Goal: Check status: Check status

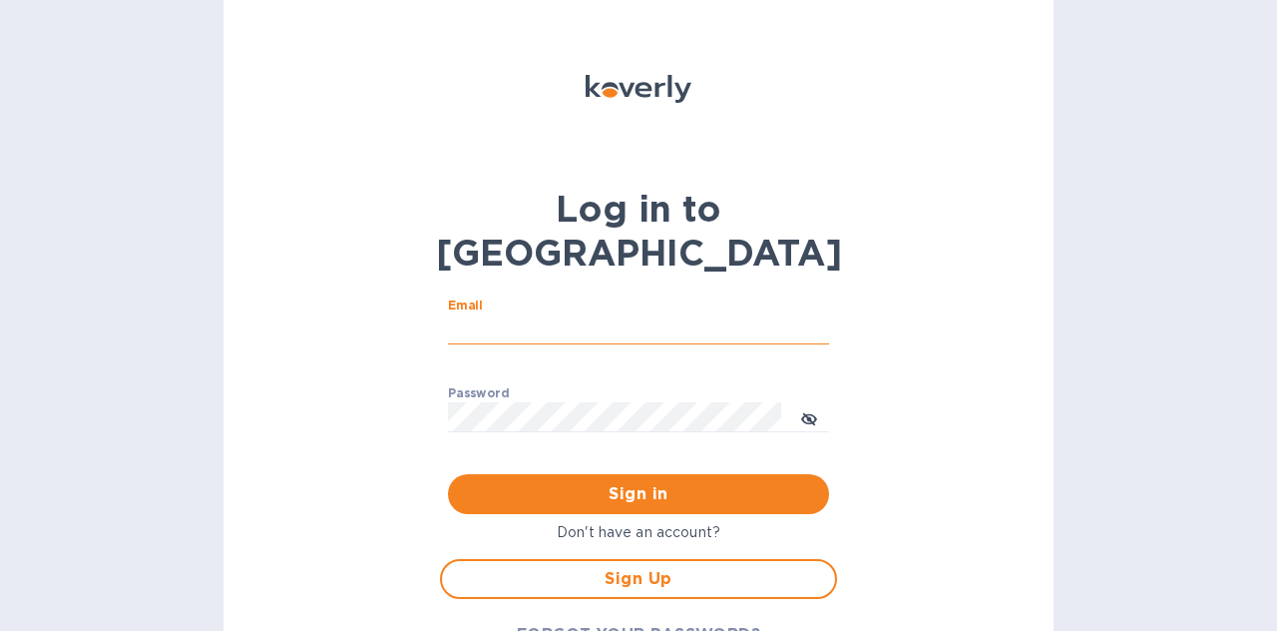
click at [551, 314] on input "Email" at bounding box center [638, 329] width 381 height 30
type input "[EMAIL_ADDRESS][DOMAIN_NAME]"
click at [448, 474] on button "Sign in" at bounding box center [638, 494] width 381 height 40
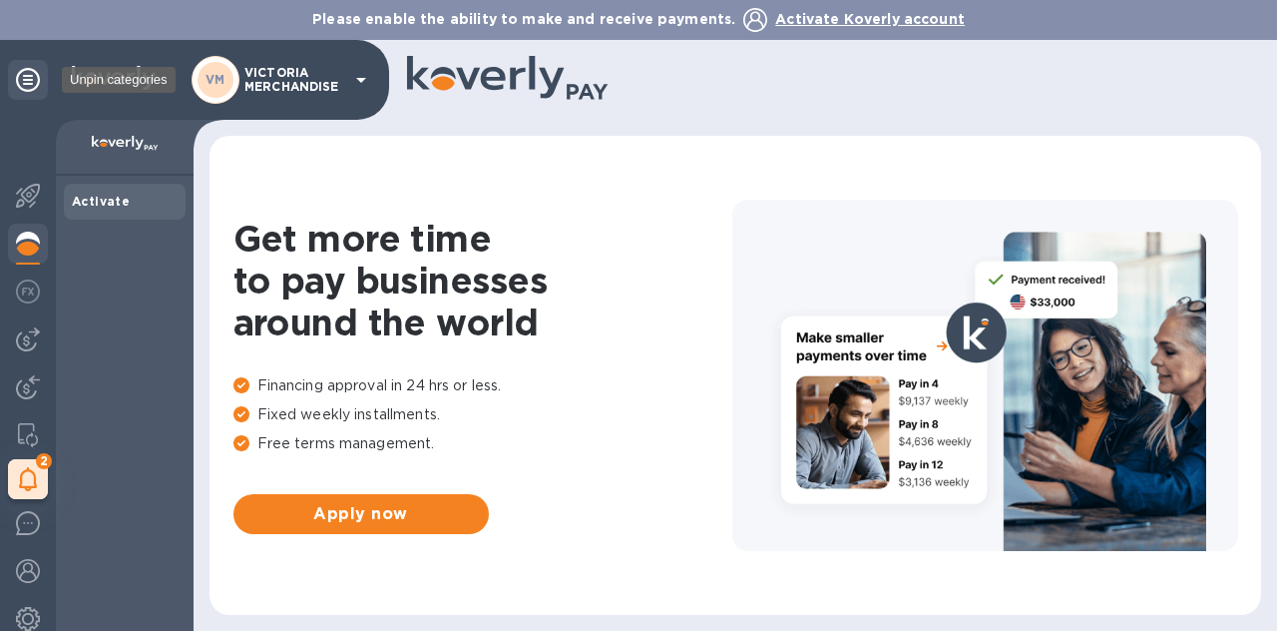
click at [22, 79] on icon at bounding box center [28, 80] width 24 height 24
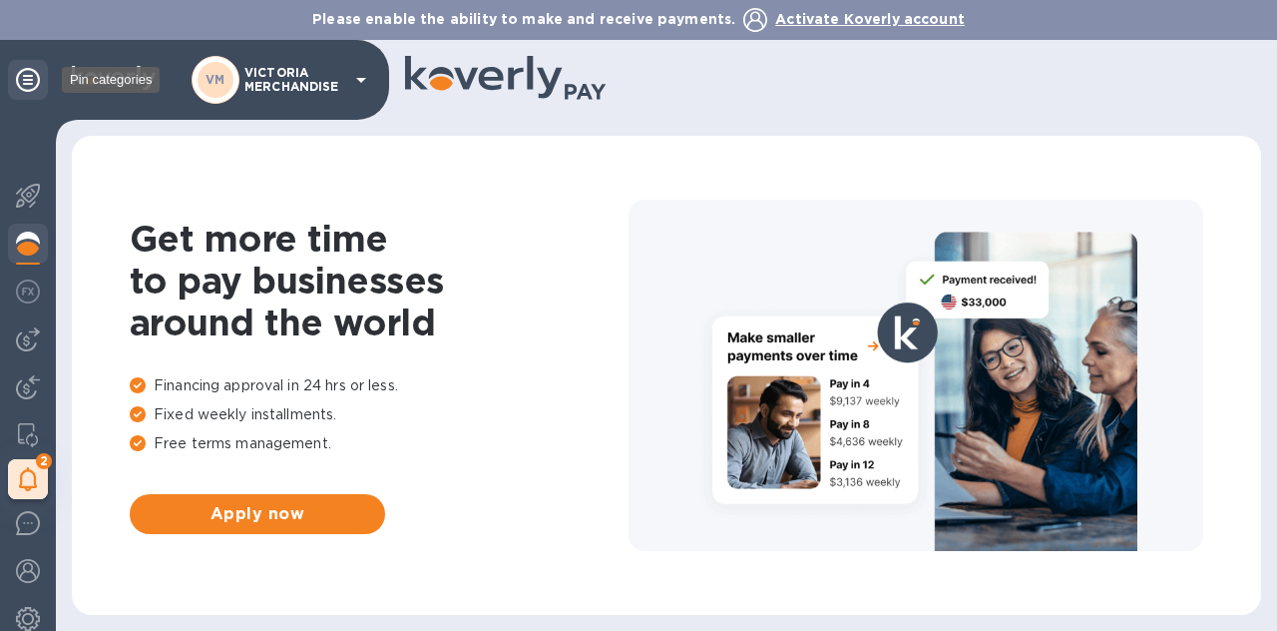
click at [24, 86] on icon at bounding box center [28, 80] width 24 height 24
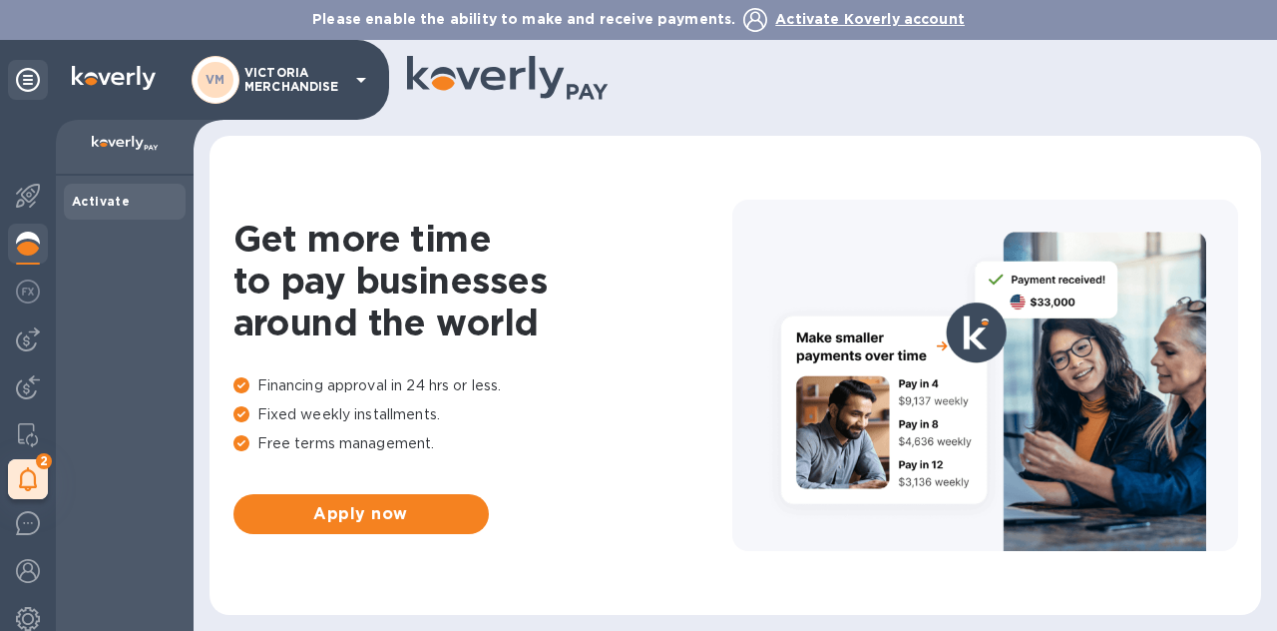
click at [39, 235] on img at bounding box center [28, 243] width 24 height 24
click at [34, 242] on img at bounding box center [28, 243] width 24 height 24
click at [30, 289] on img at bounding box center [28, 291] width 24 height 24
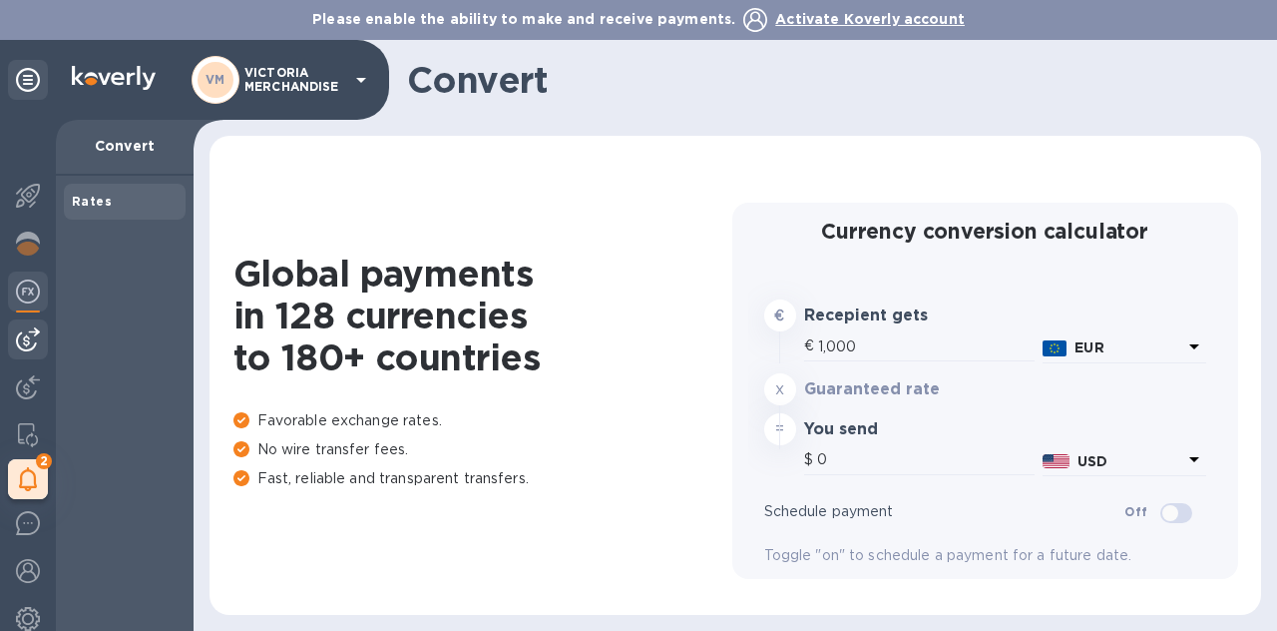
type input "1,168.02"
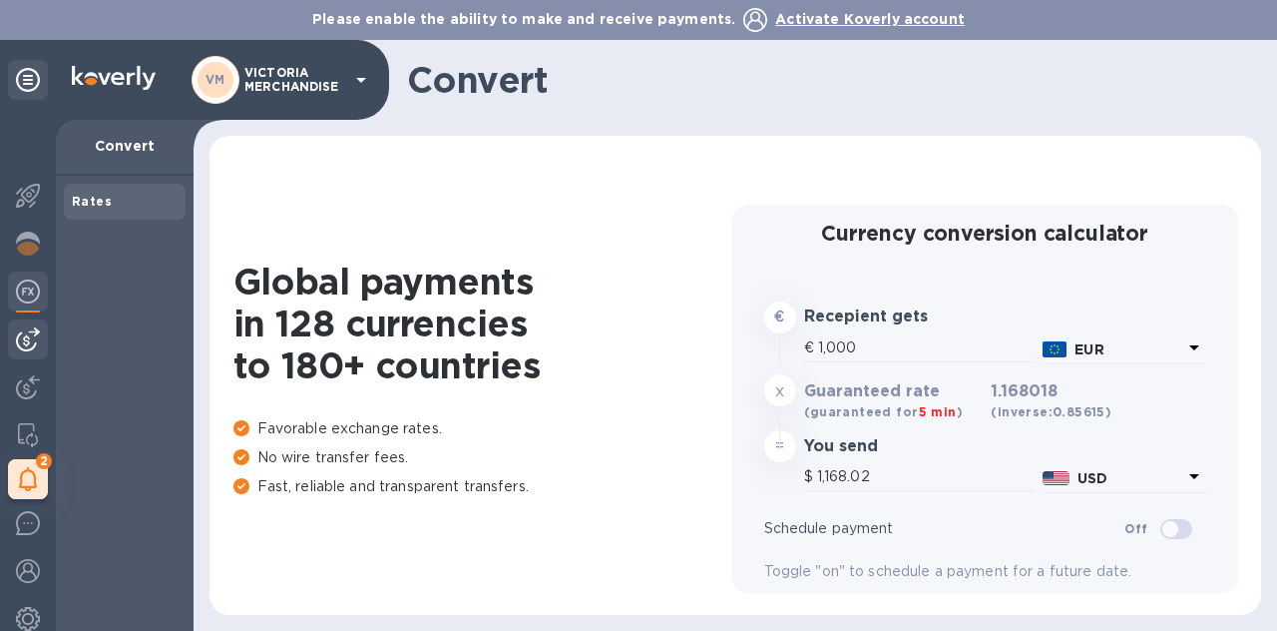
click at [32, 333] on img at bounding box center [28, 339] width 24 height 24
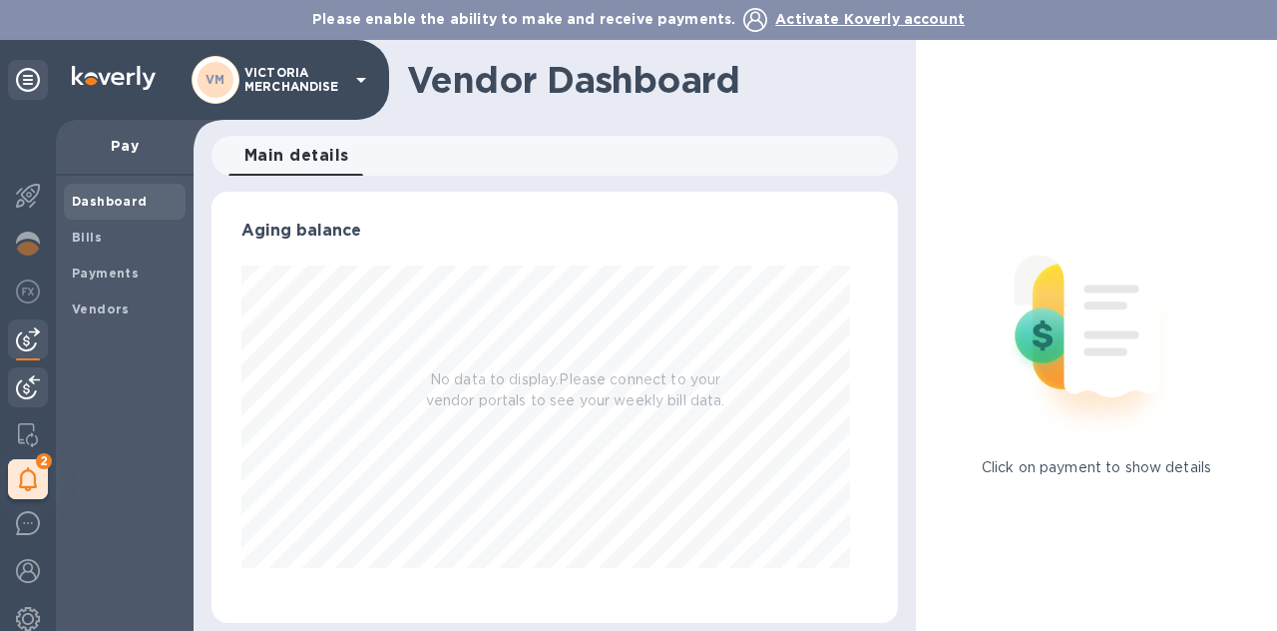
scroll to position [431, 667]
click at [100, 233] on span "Bills" at bounding box center [125, 237] width 106 height 20
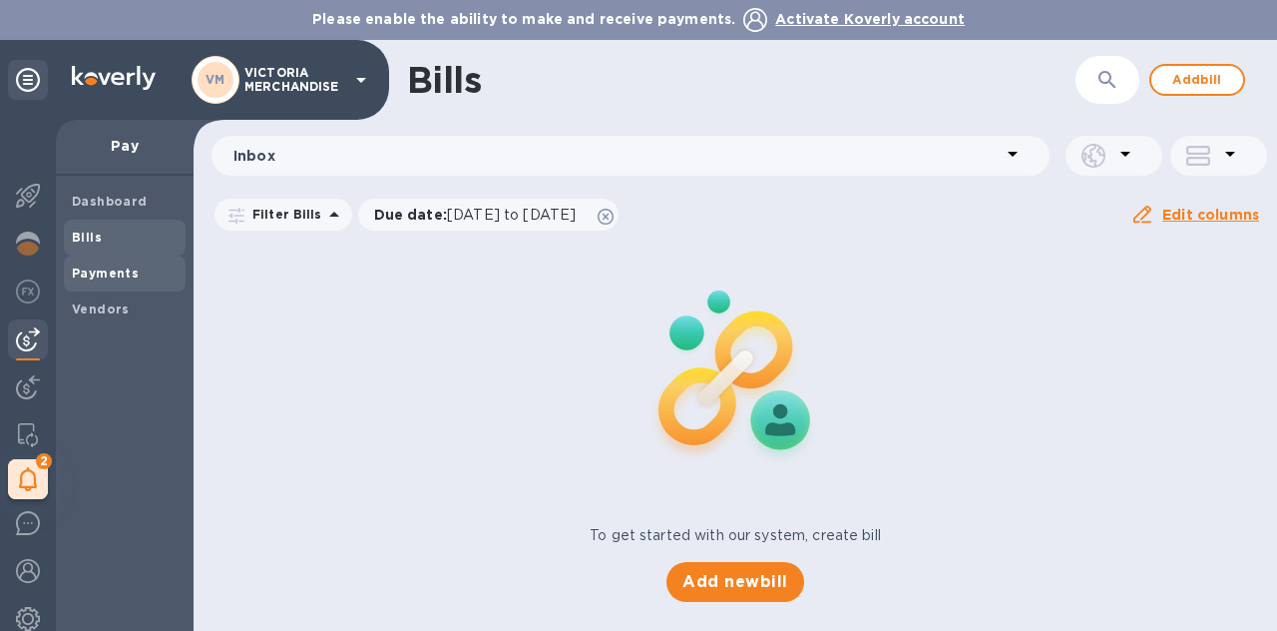
click at [101, 274] on b "Payments" at bounding box center [105, 272] width 67 height 15
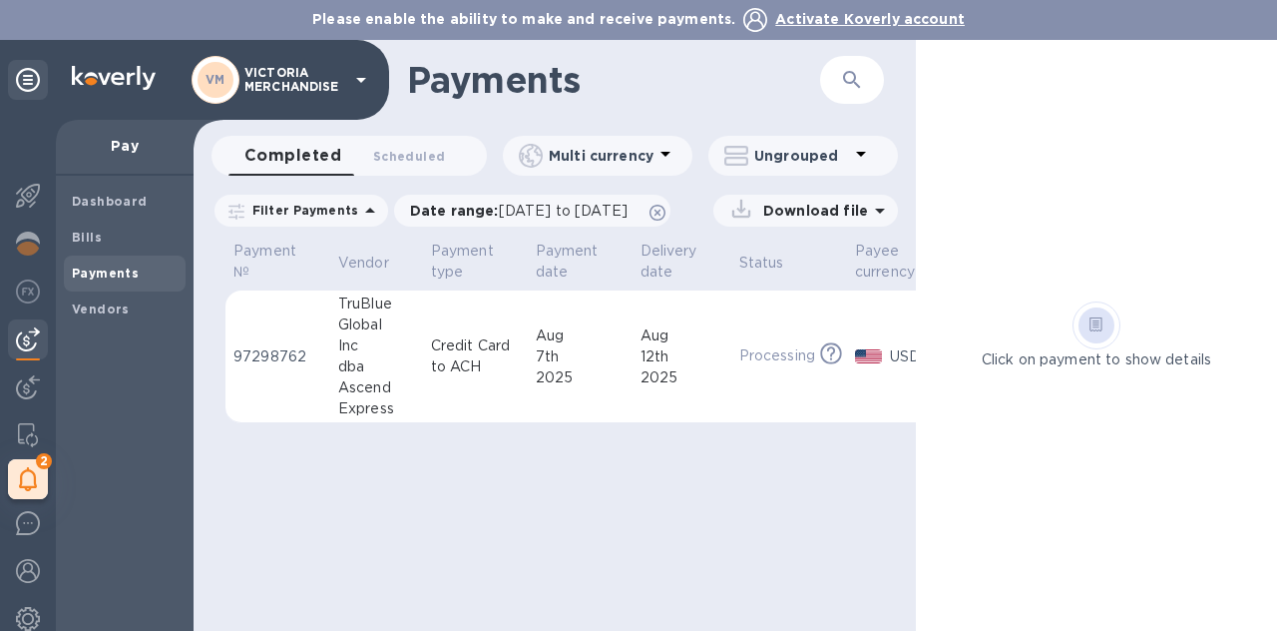
click at [755, 209] on icon at bounding box center [741, 209] width 28 height 28
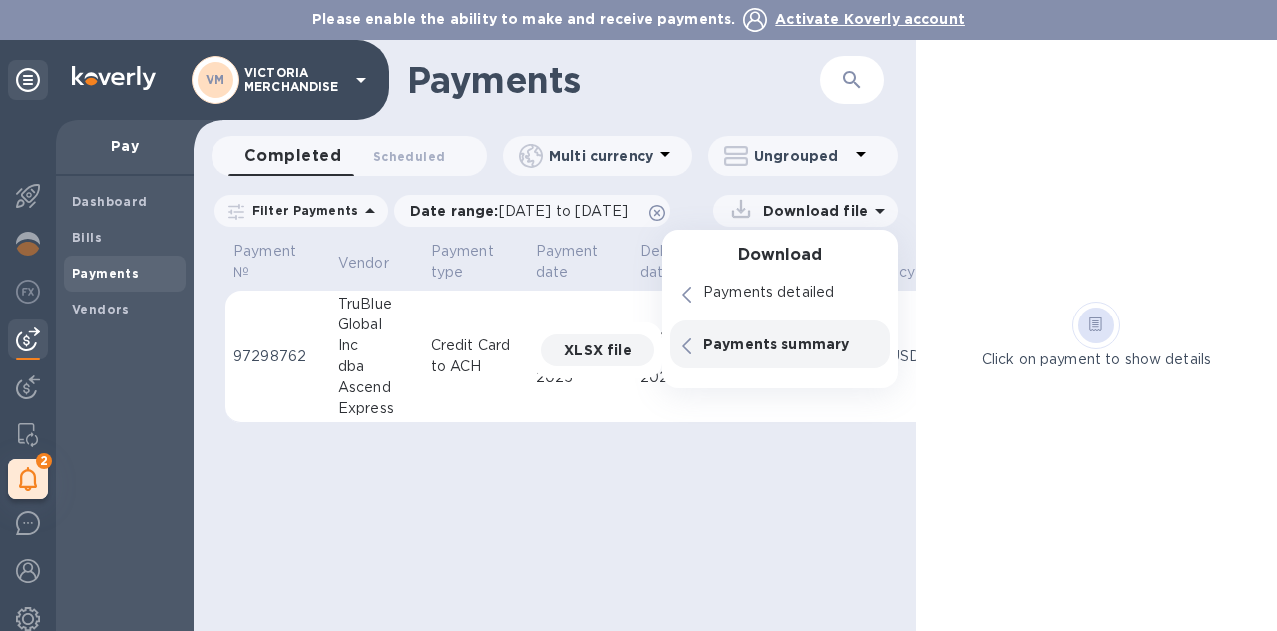
click at [427, 334] on td "Credit Card to ACH" at bounding box center [475, 356] width 105 height 133
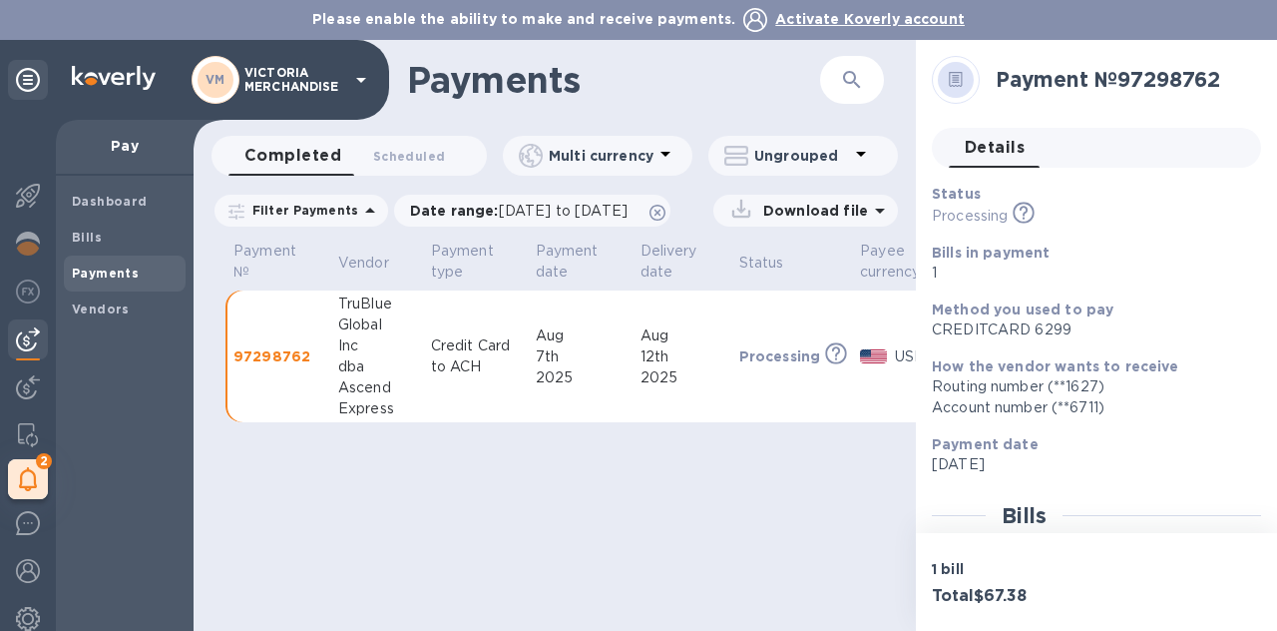
click at [509, 346] on p "Credit Card to ACH" at bounding box center [475, 356] width 89 height 42
click at [950, 79] on icon at bounding box center [956, 79] width 14 height 15
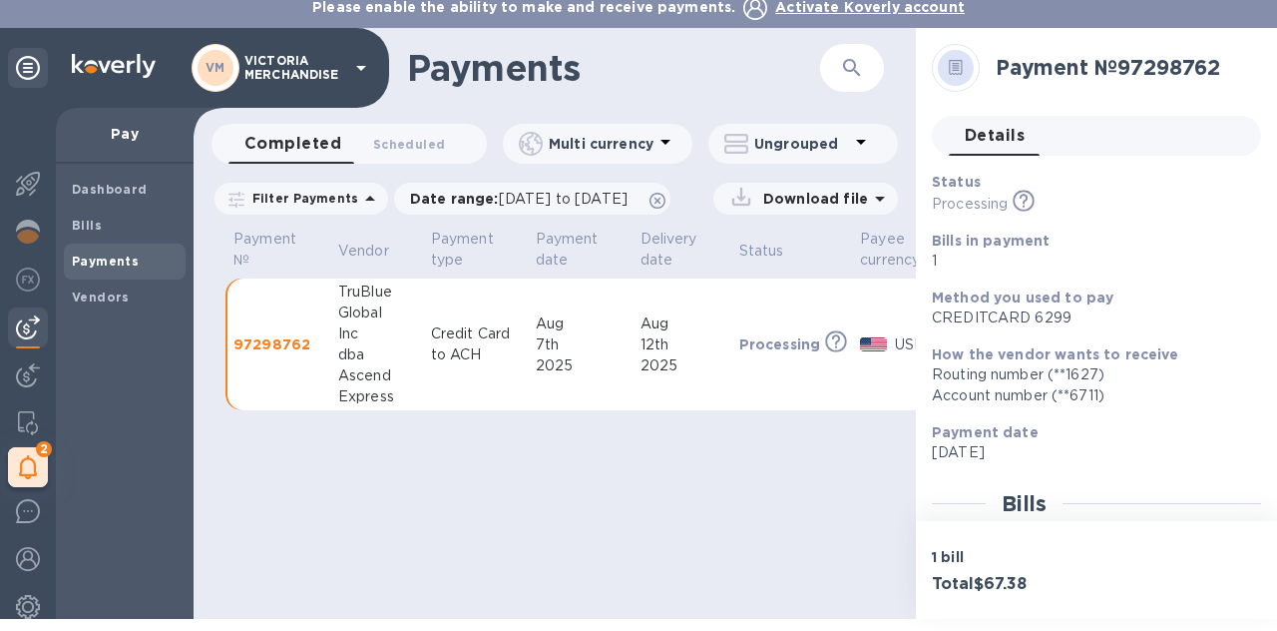
click at [772, 389] on td "Processing This payment is under compliance review, which may take up to 3 busi…" at bounding box center [792, 344] width 122 height 133
click at [497, 317] on td "Credit Card to ACH" at bounding box center [475, 344] width 105 height 133
click at [986, 137] on span "Details 0" at bounding box center [995, 136] width 60 height 28
click at [835, 531] on div "Payments ​ Completed 0 Scheduled 0 Multi currency Ungrouped Filter Payments Dat…" at bounding box center [555, 323] width 722 height 591
click at [773, 203] on p "Download file" at bounding box center [811, 199] width 113 height 20
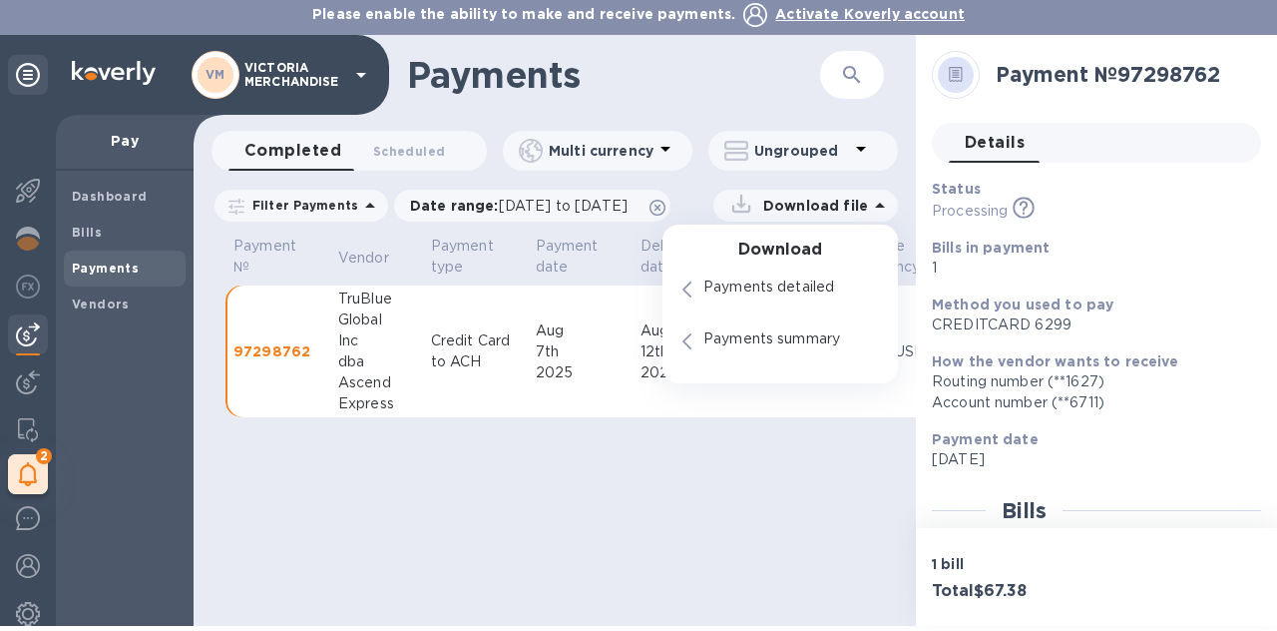
scroll to position [0, 0]
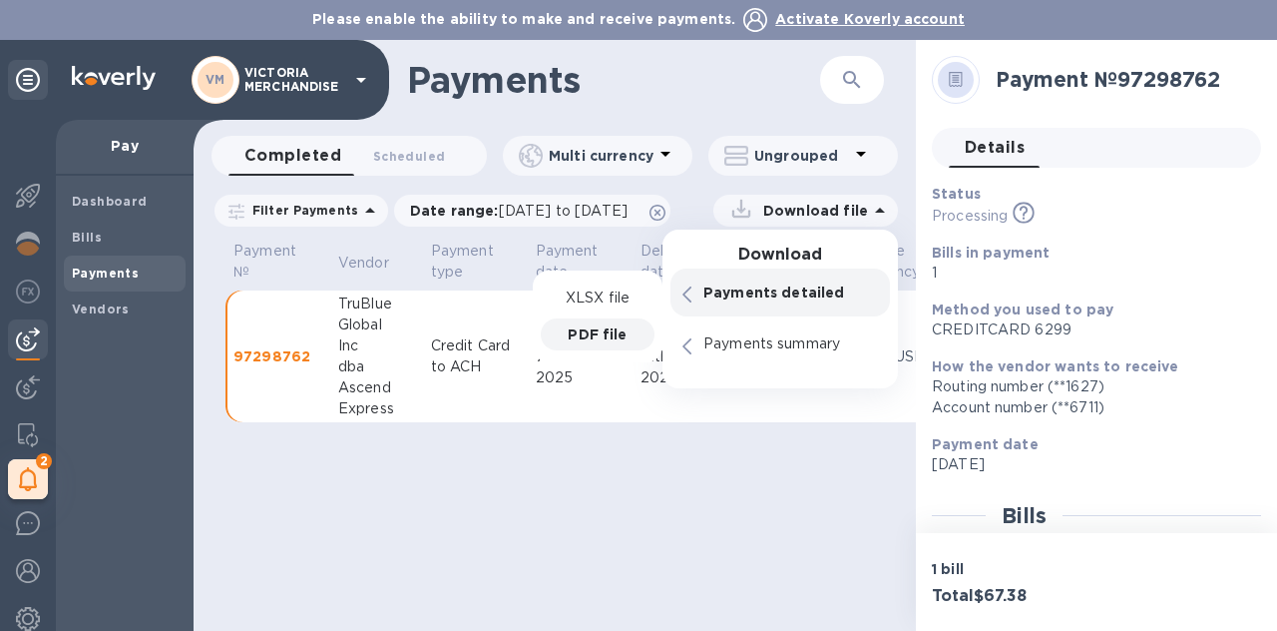
click at [609, 341] on p "PDF file" at bounding box center [597, 334] width 59 height 20
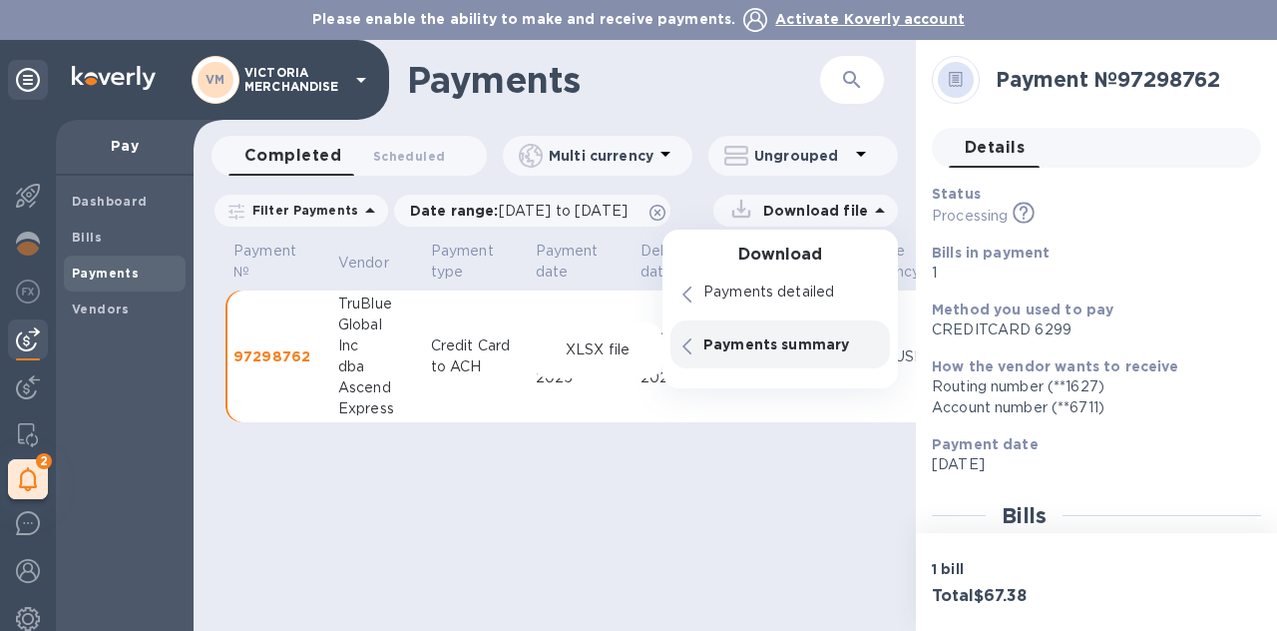
click at [686, 345] on div "Payments summary" at bounding box center [779, 344] width 219 height 48
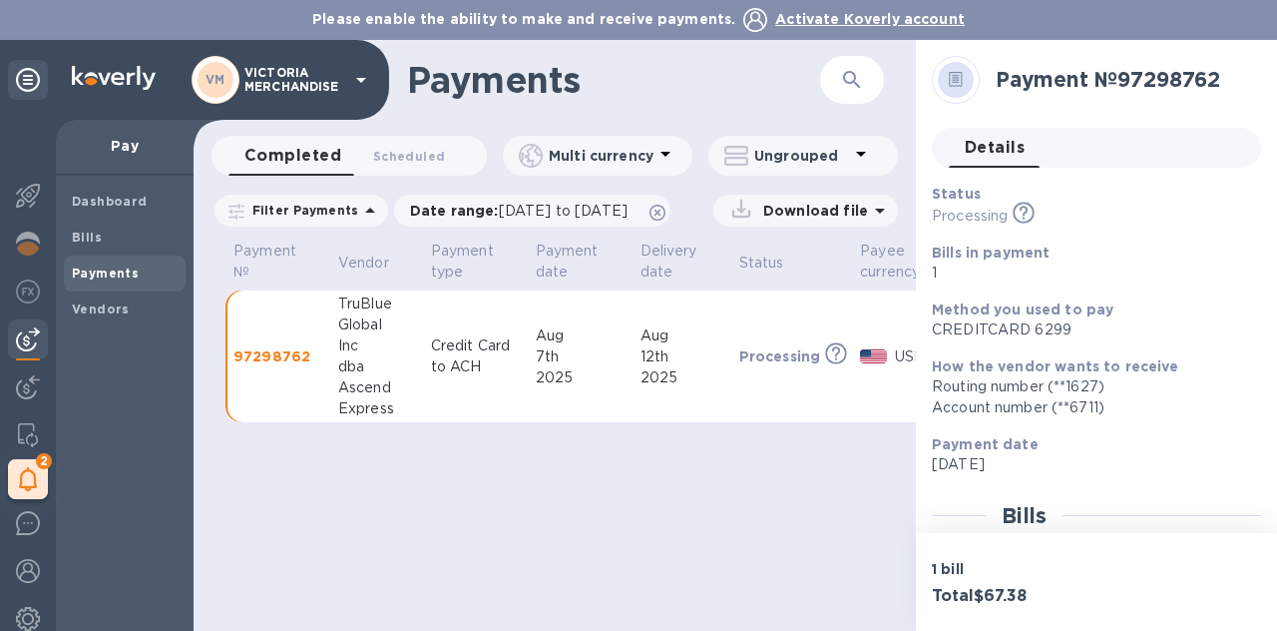
click at [471, 293] on td "Credit Card to ACH" at bounding box center [475, 356] width 105 height 133
drag, startPoint x: 521, startPoint y: 352, endPoint x: 540, endPoint y: 352, distance: 19.0
click at [540, 352] on tr "97298762 TruBlue Global Inc dba Ascend Express Credit Card to ACH [DATE] [DATE]…" at bounding box center [641, 356] width 833 height 133
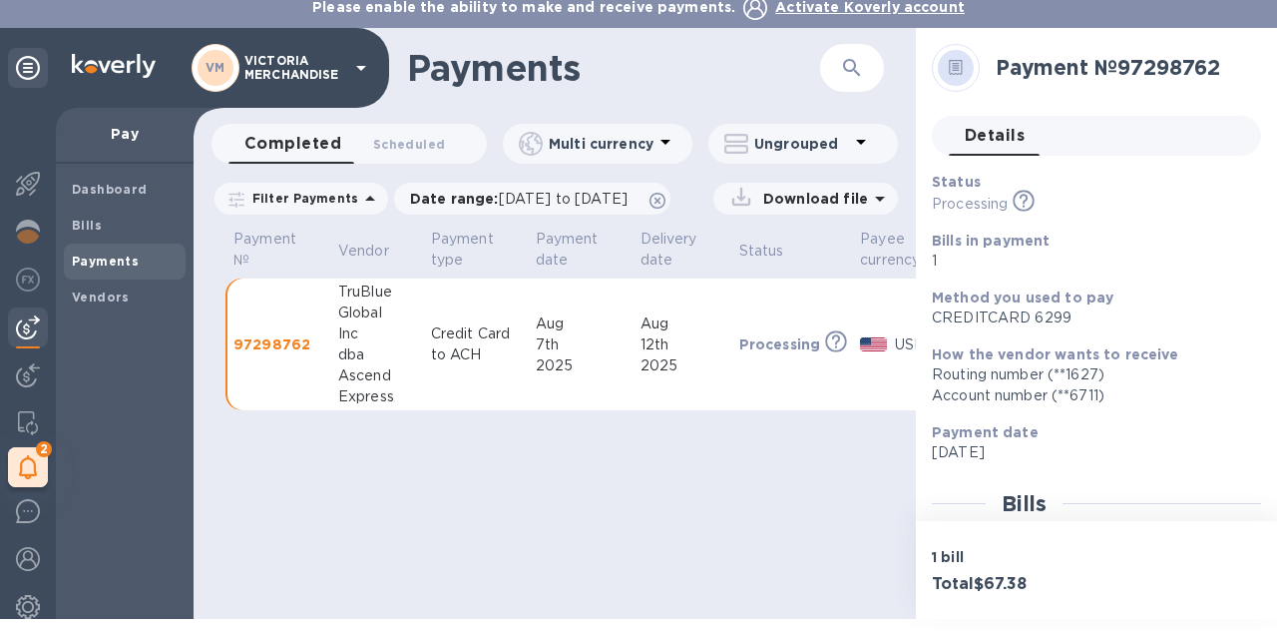
click at [297, 344] on p "97298762" at bounding box center [277, 344] width 89 height 20
click at [259, 344] on p "97298762" at bounding box center [277, 344] width 89 height 20
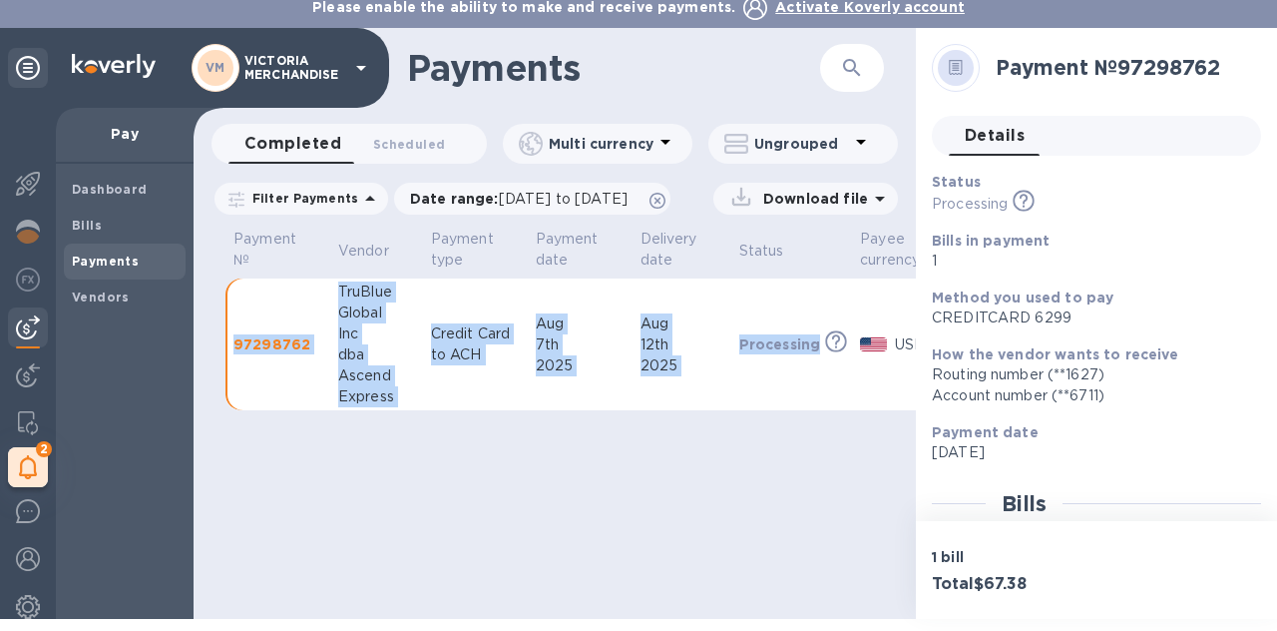
drag, startPoint x: 259, startPoint y: 344, endPoint x: 754, endPoint y: 342, distance: 494.9
click at [754, 342] on tr "97298762 TruBlue Global Inc dba Ascend Express Credit Card to ACH [DATE] [DATE]…" at bounding box center [641, 344] width 833 height 133
click at [754, 342] on p "Processing" at bounding box center [780, 344] width 82 height 20
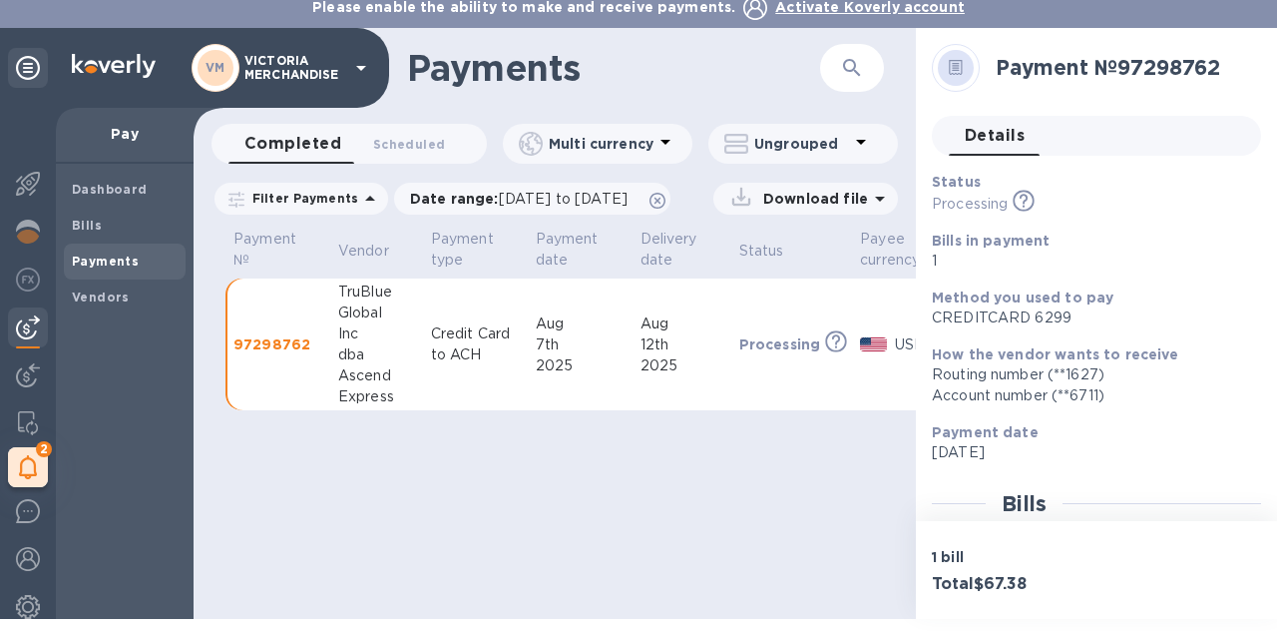
click at [282, 339] on p "97298762" at bounding box center [277, 344] width 89 height 20
click at [291, 308] on td "97298762" at bounding box center [277, 344] width 105 height 133
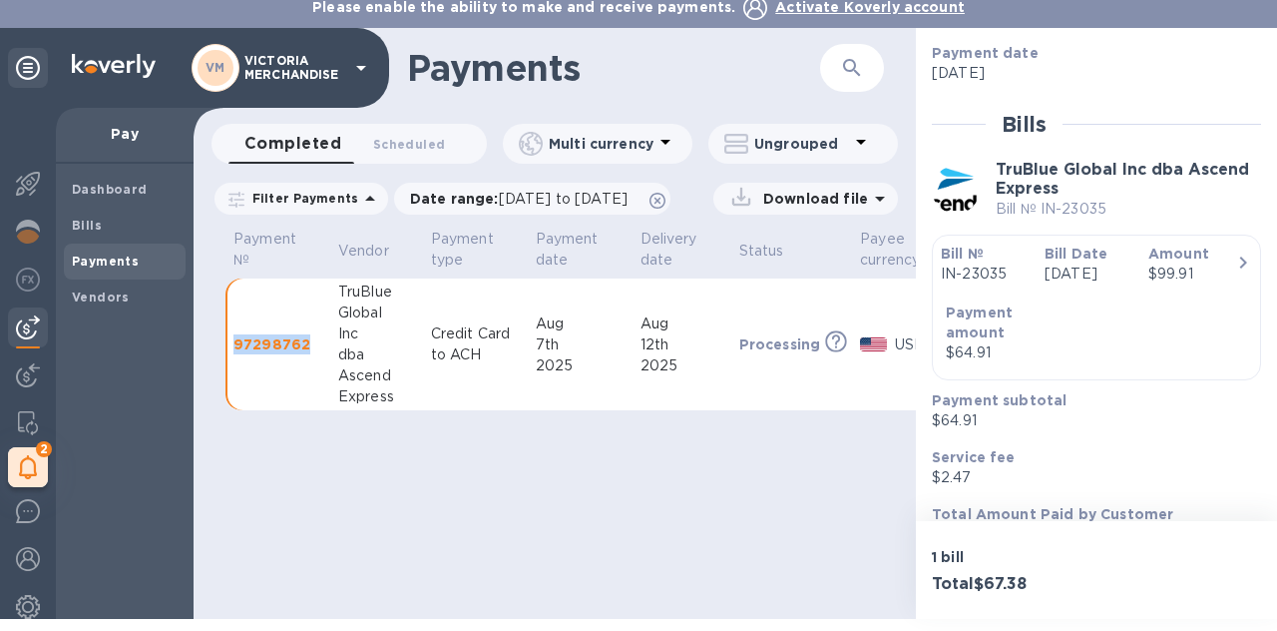
scroll to position [438, 0]
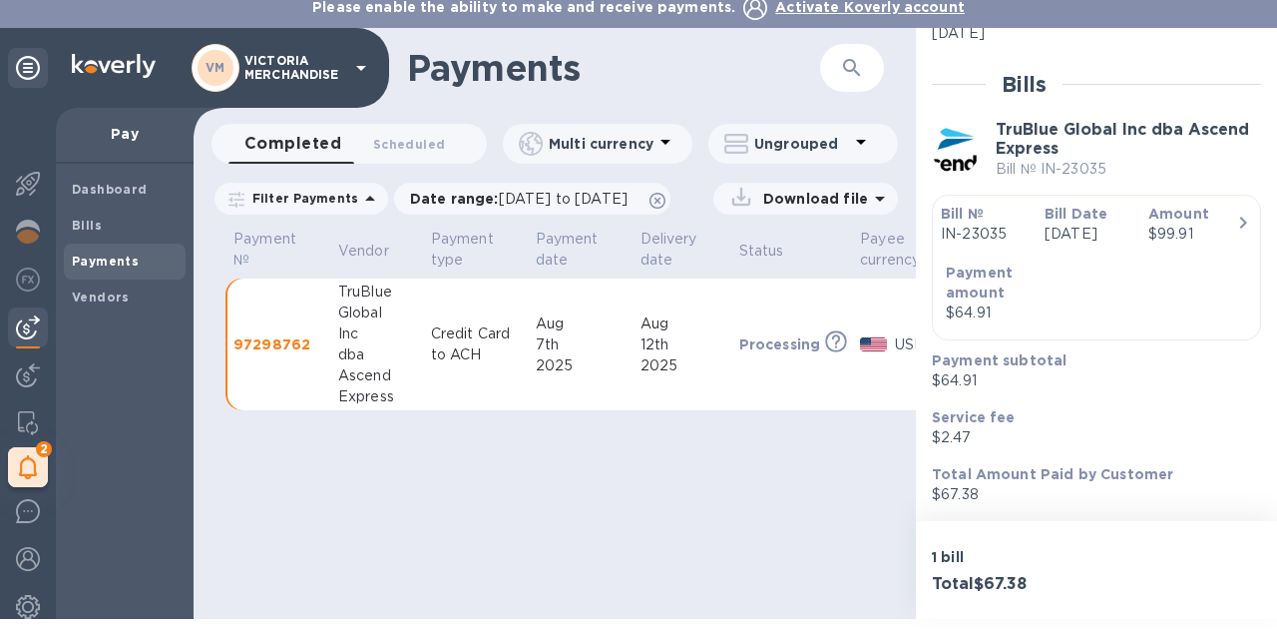
click at [1113, 489] on p "$67.38" at bounding box center [1088, 494] width 313 height 21
click at [979, 562] on p "1 bill" at bounding box center [1010, 557] width 157 height 20
click at [1033, 127] on b "TruBlue Global Inc dba Ascend Express" at bounding box center [1122, 139] width 253 height 38
click at [130, 225] on span "Bills" at bounding box center [125, 225] width 106 height 20
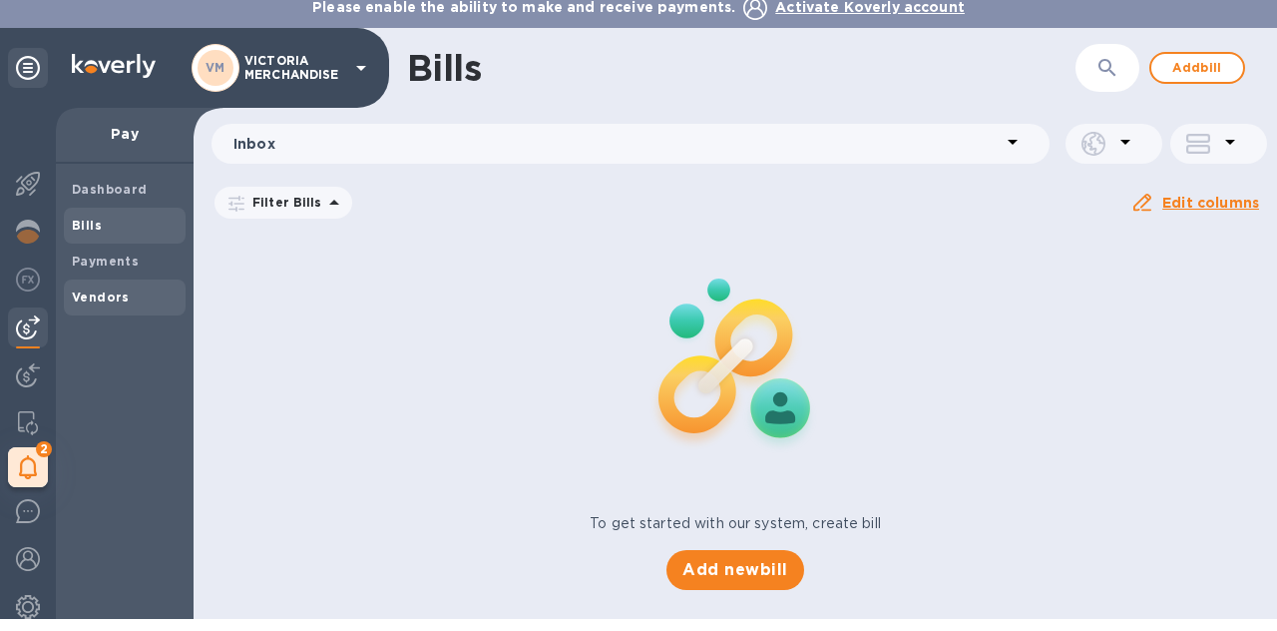
click at [114, 291] on b "Vendors" at bounding box center [101, 296] width 58 height 15
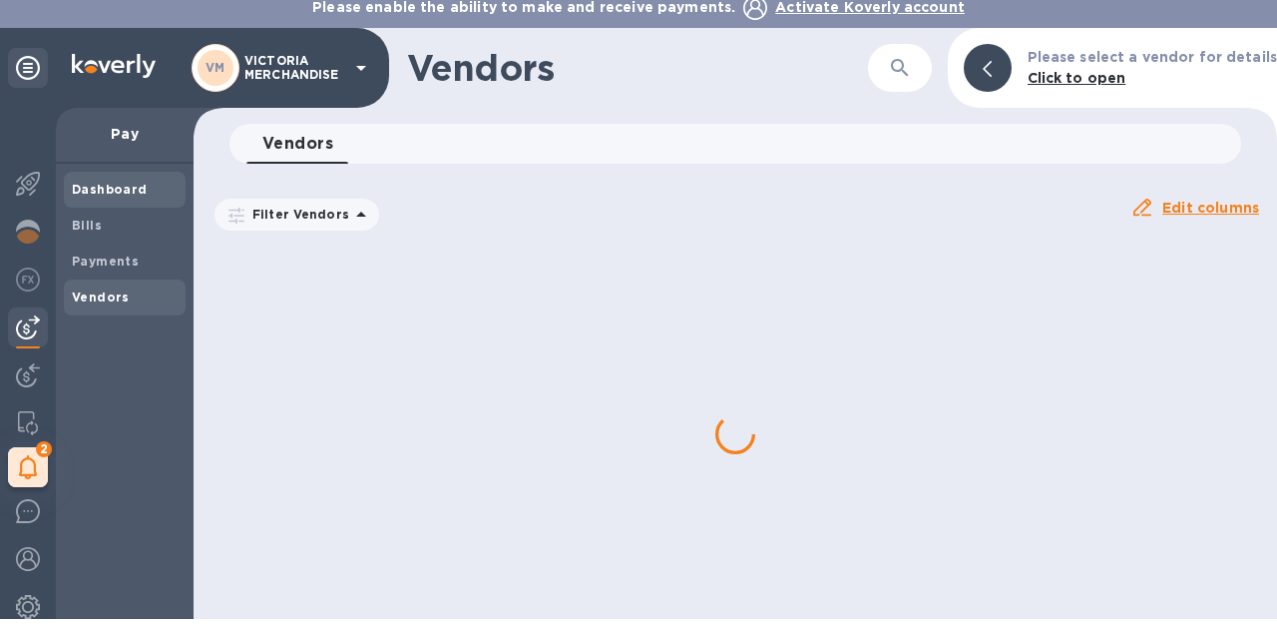
click at [111, 183] on b "Dashboard" at bounding box center [110, 189] width 76 height 15
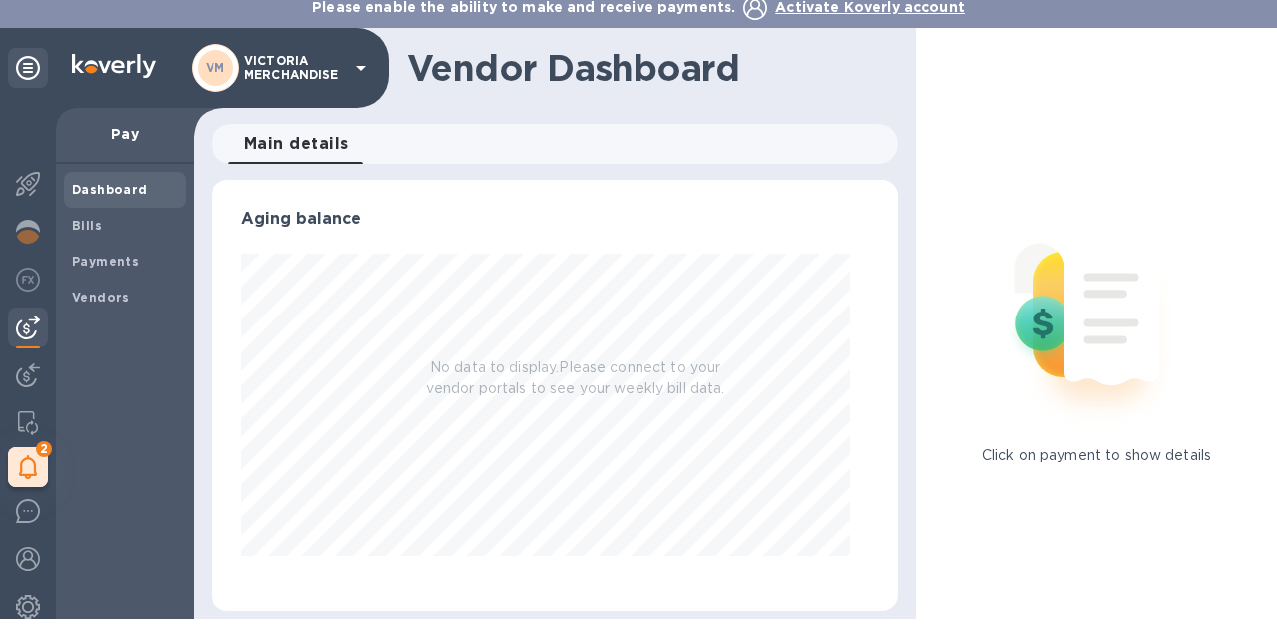
scroll to position [431, 667]
click at [107, 227] on span "Bills" at bounding box center [125, 225] width 106 height 20
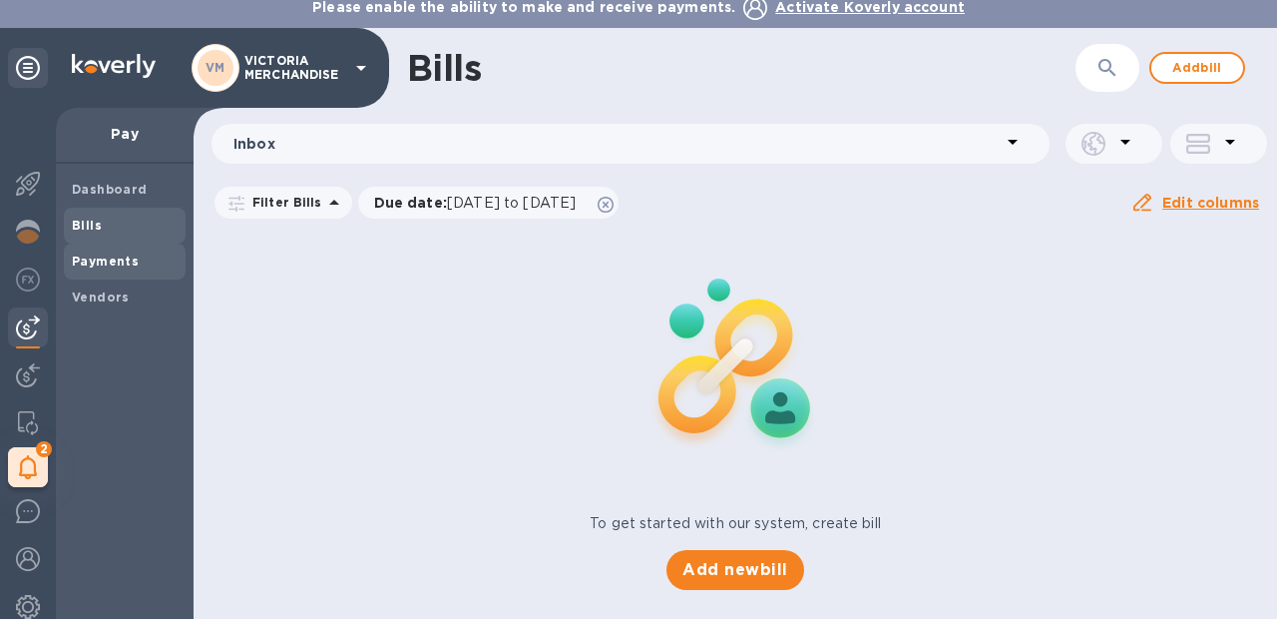
click at [110, 264] on b "Payments" at bounding box center [105, 260] width 67 height 15
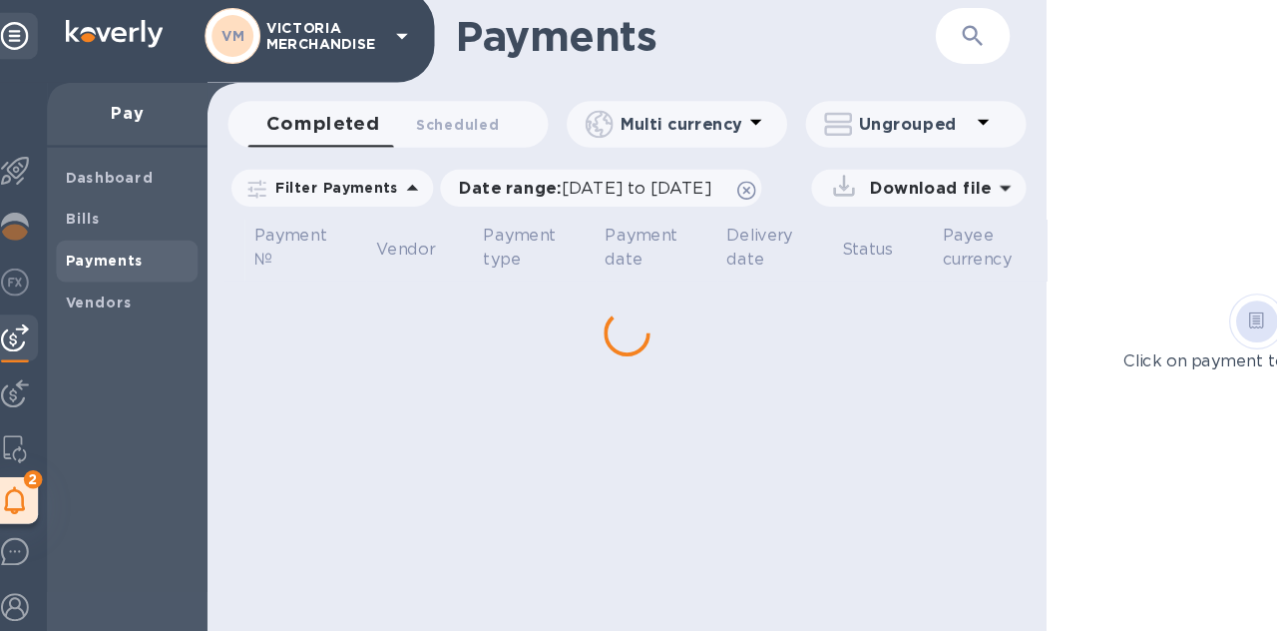
scroll to position [10, 0]
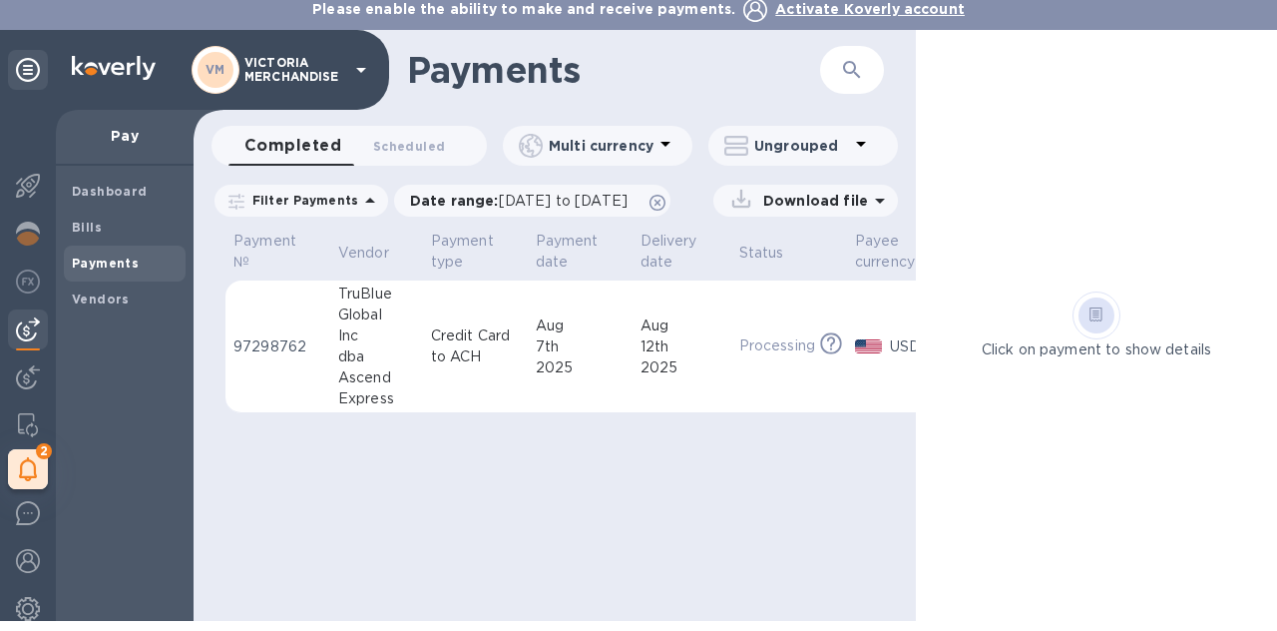
click at [369, 308] on div "Global" at bounding box center [376, 314] width 77 height 21
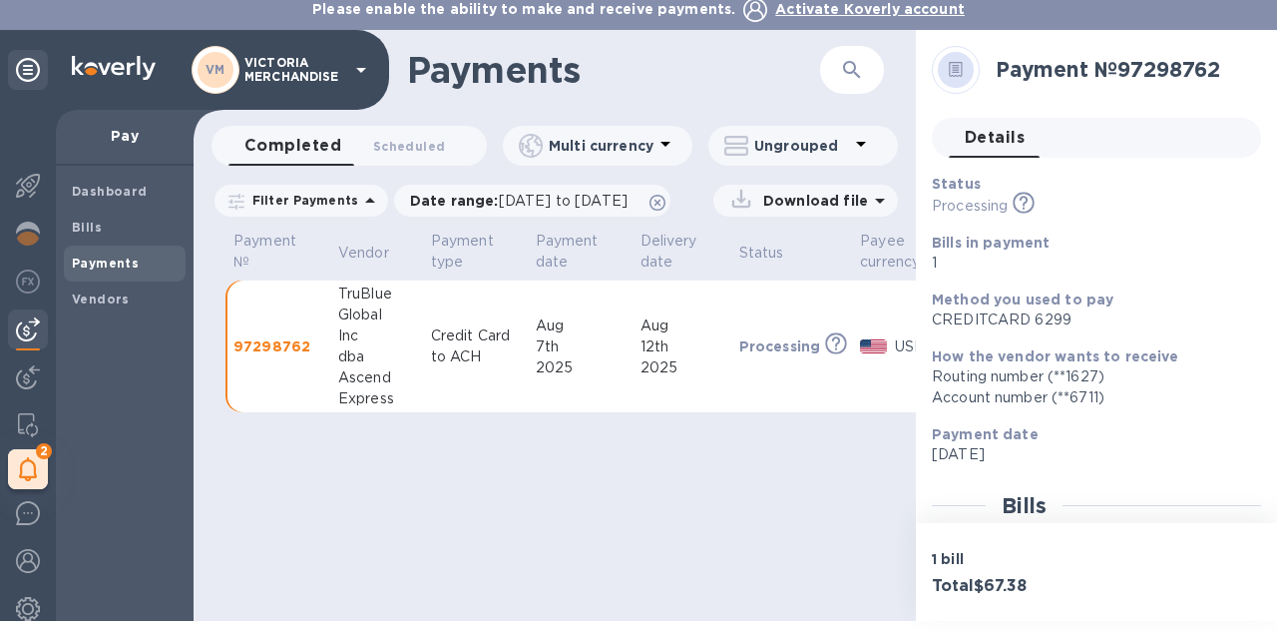
click at [938, 63] on div at bounding box center [956, 70] width 36 height 36
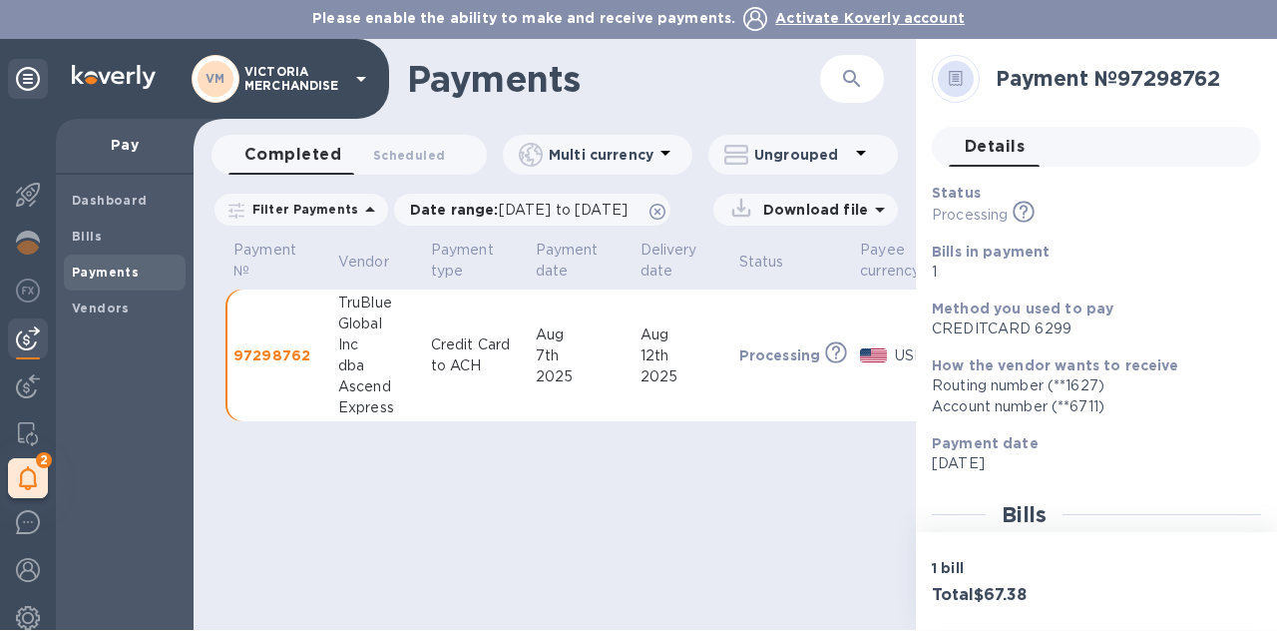
scroll to position [12, 0]
